Goal: Information Seeking & Learning: Learn about a topic

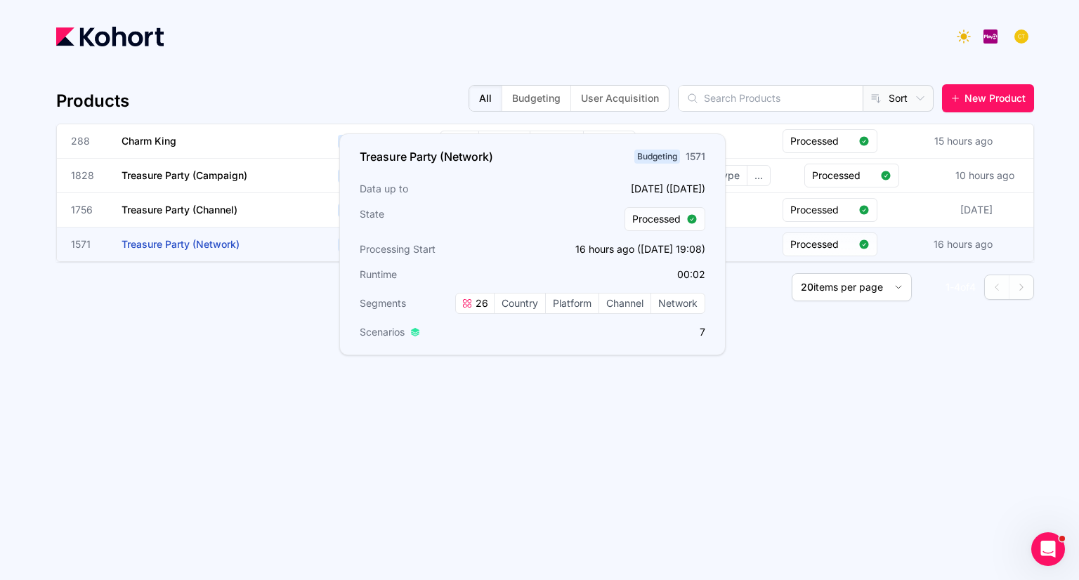
click at [213, 242] on span "Treasure Party (Network)" at bounding box center [181, 244] width 118 height 12
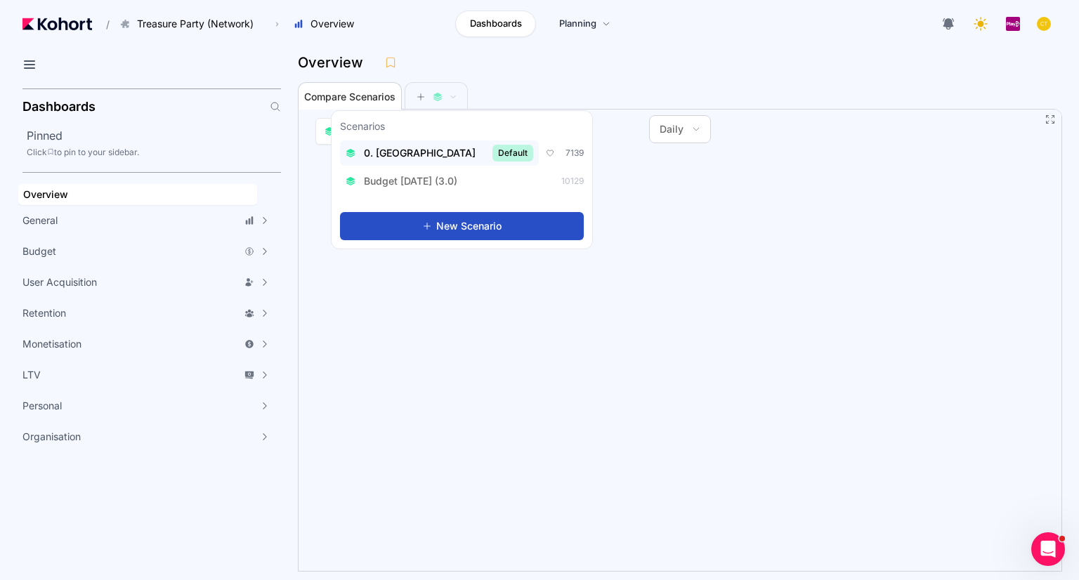
click at [420, 150] on div "0. Baseline Default" at bounding box center [440, 153] width 188 height 17
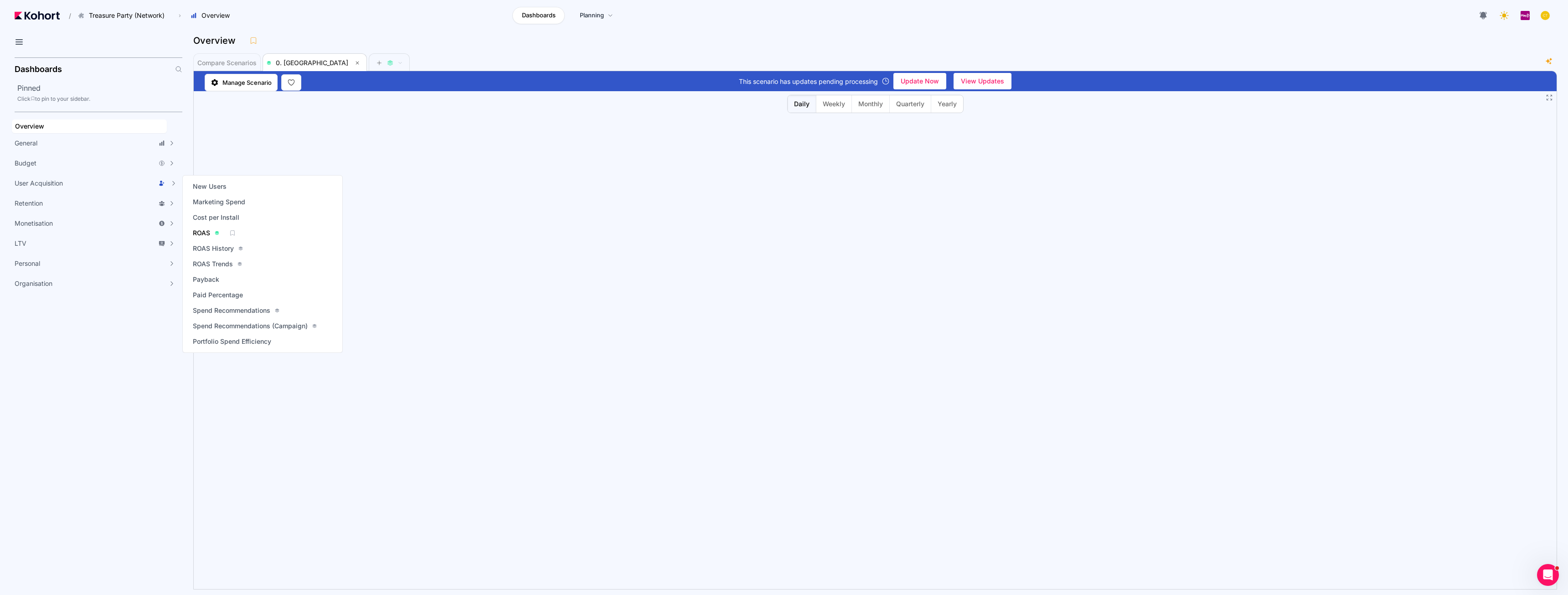
click at [201, 234] on span "ROAS" at bounding box center [201, 233] width 18 height 9
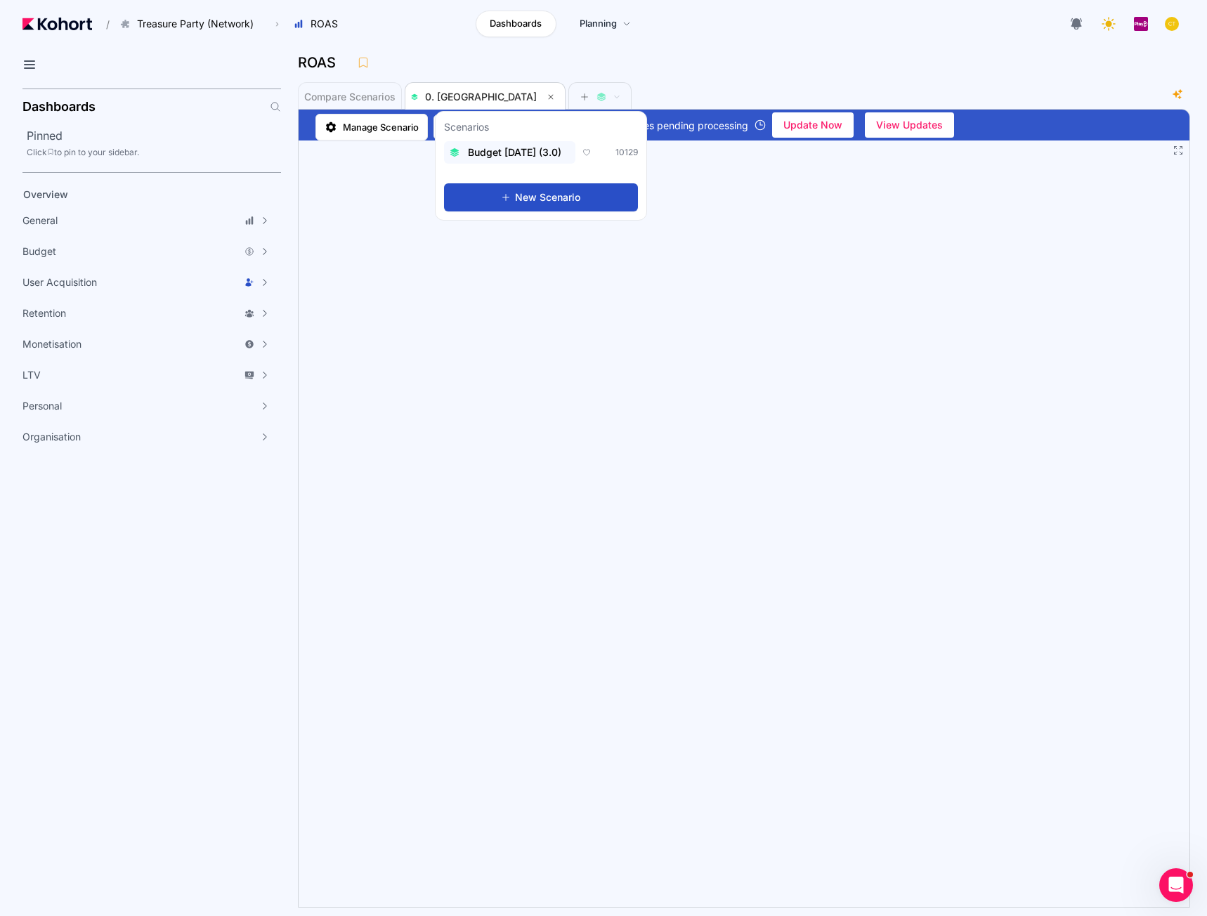
click at [517, 153] on span "Budget [DATE] (3.0)" at bounding box center [514, 152] width 93 height 14
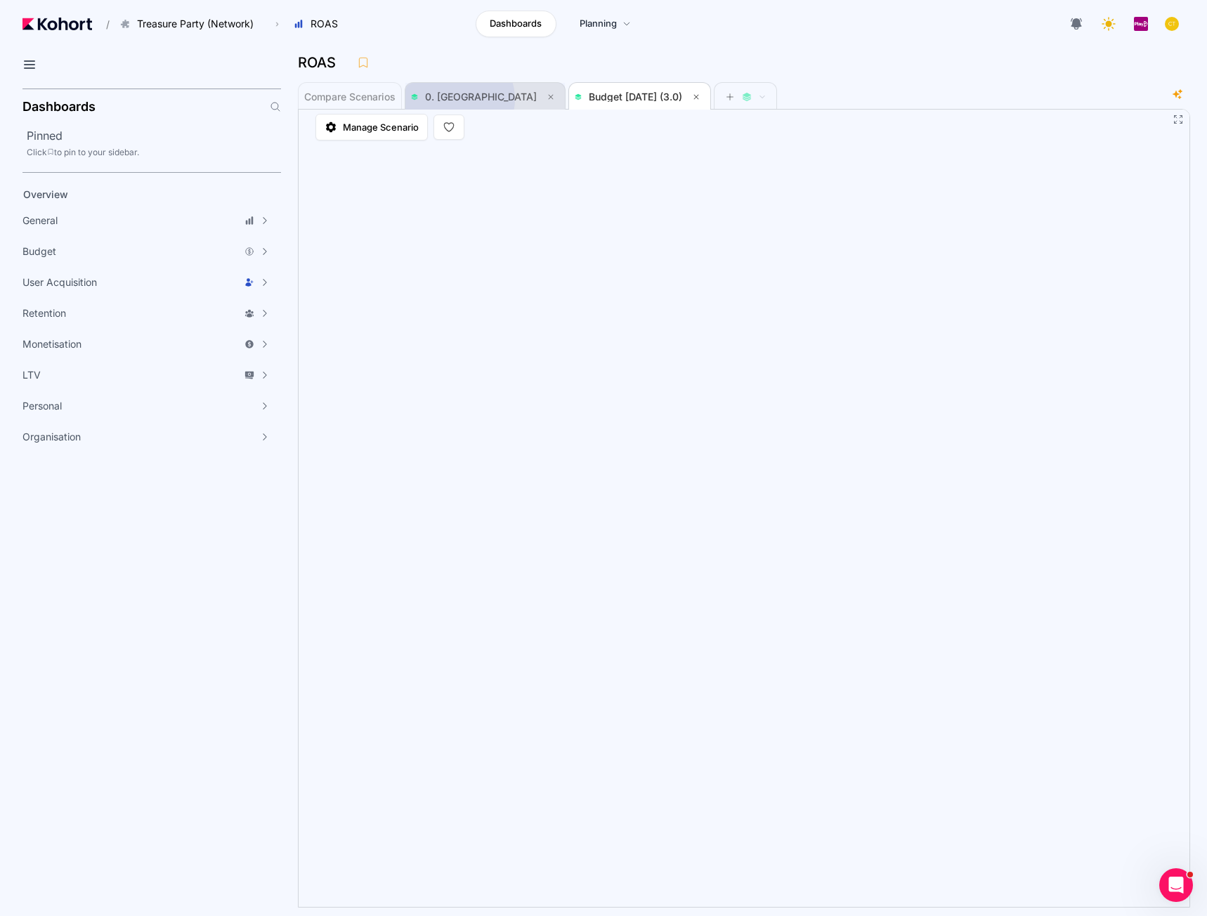
click at [460, 98] on span "0. [GEOGRAPHIC_DATA]" at bounding box center [481, 97] width 112 height 12
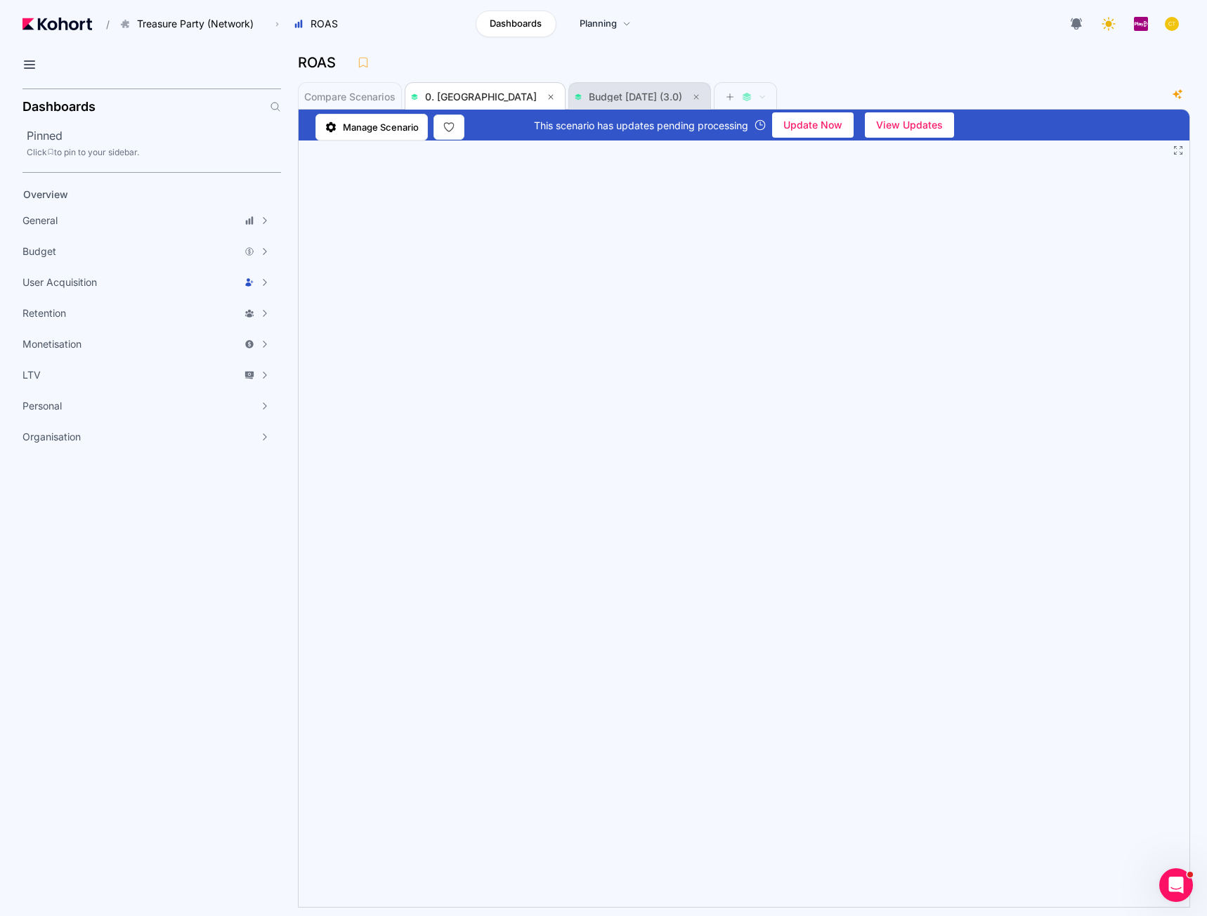
click at [589, 97] on span "Budget [DATE] (3.0)" at bounding box center [635, 97] width 93 height 12
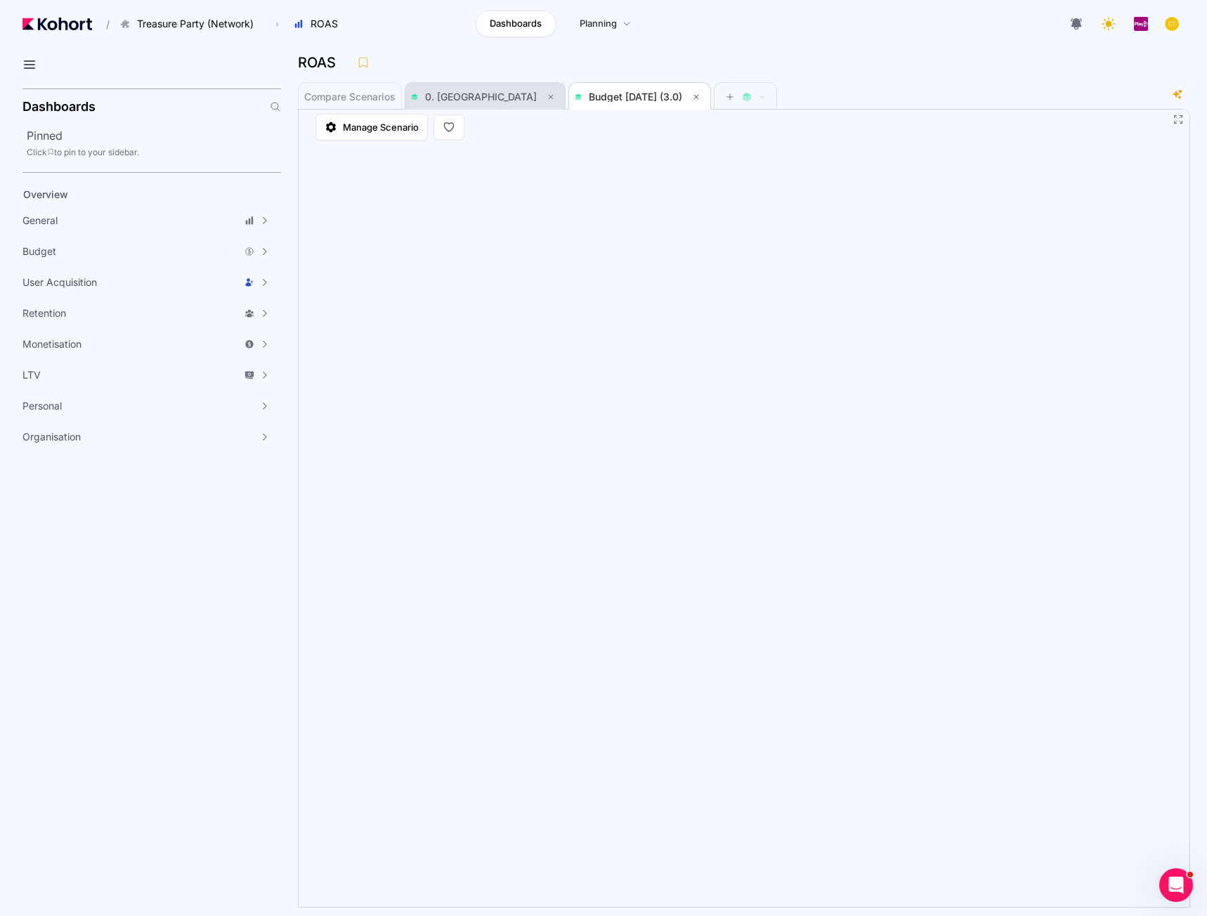
click at [440, 103] on span "0. [GEOGRAPHIC_DATA]" at bounding box center [485, 97] width 148 height 17
